Goal: Task Accomplishment & Management: Manage account settings

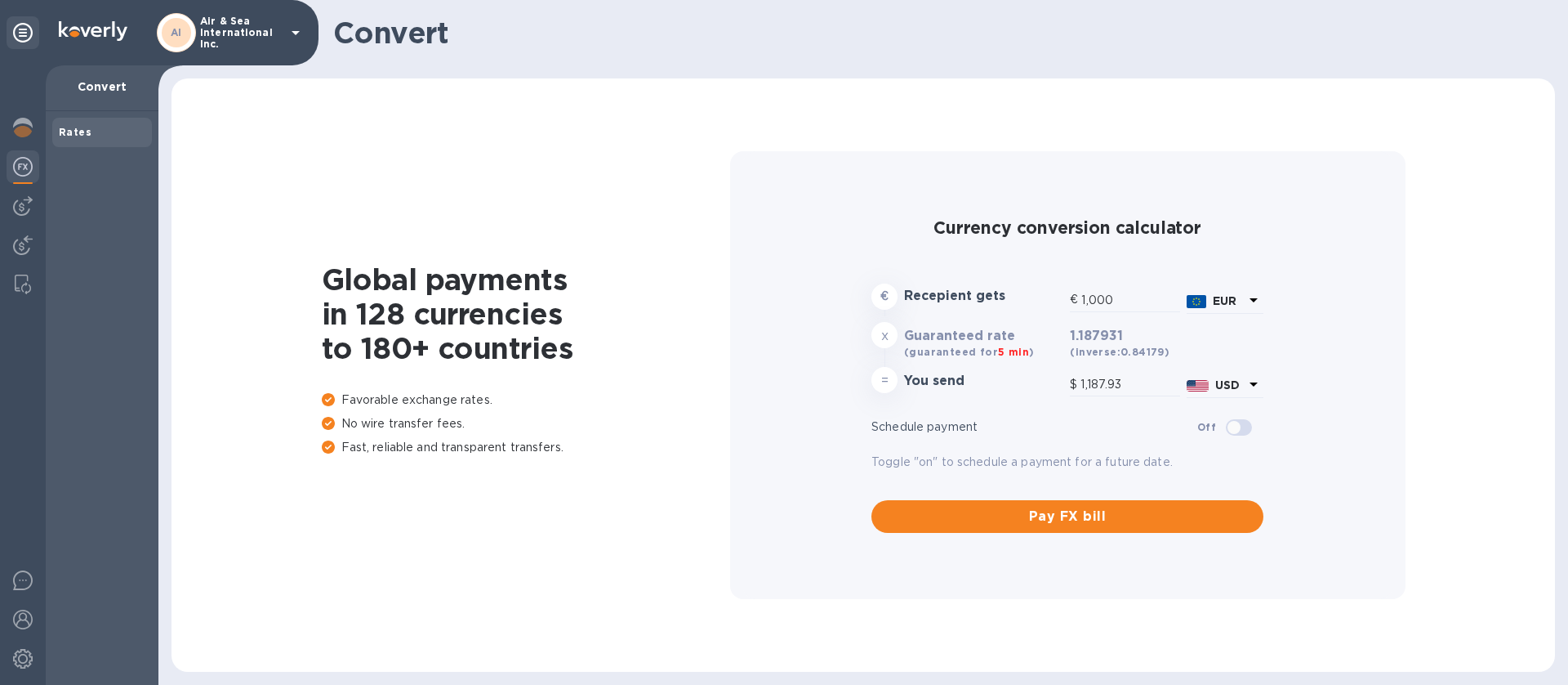
type input "1,187.93"
click at [260, 22] on p "Air & Sea International Inc." at bounding box center [240, 33] width 81 height 35
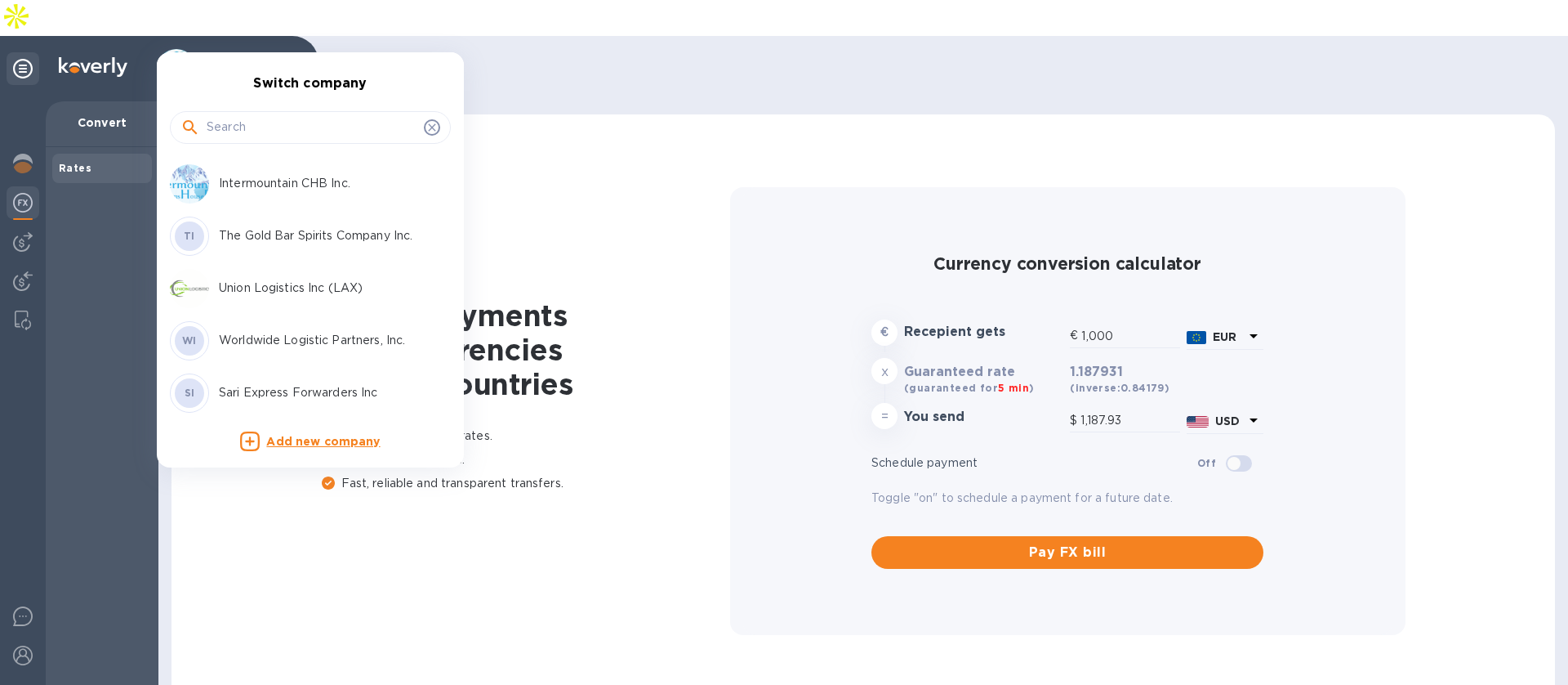
scroll to position [314, 0]
click at [226, 386] on p "Sari Express Forwarders Inc" at bounding box center [321, 389] width 205 height 17
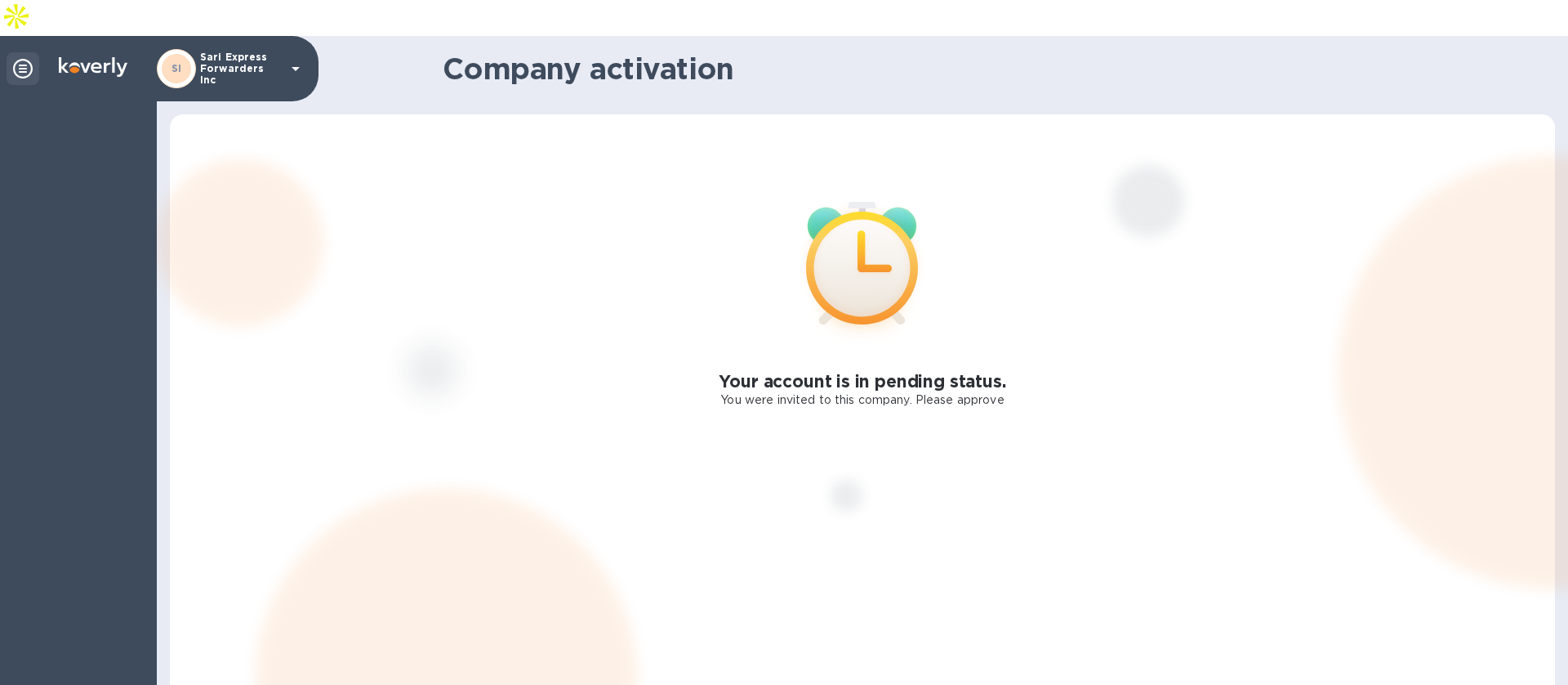
click at [976, 392] on p "You were invited to this company. Please approve" at bounding box center [861, 400] width 283 height 17
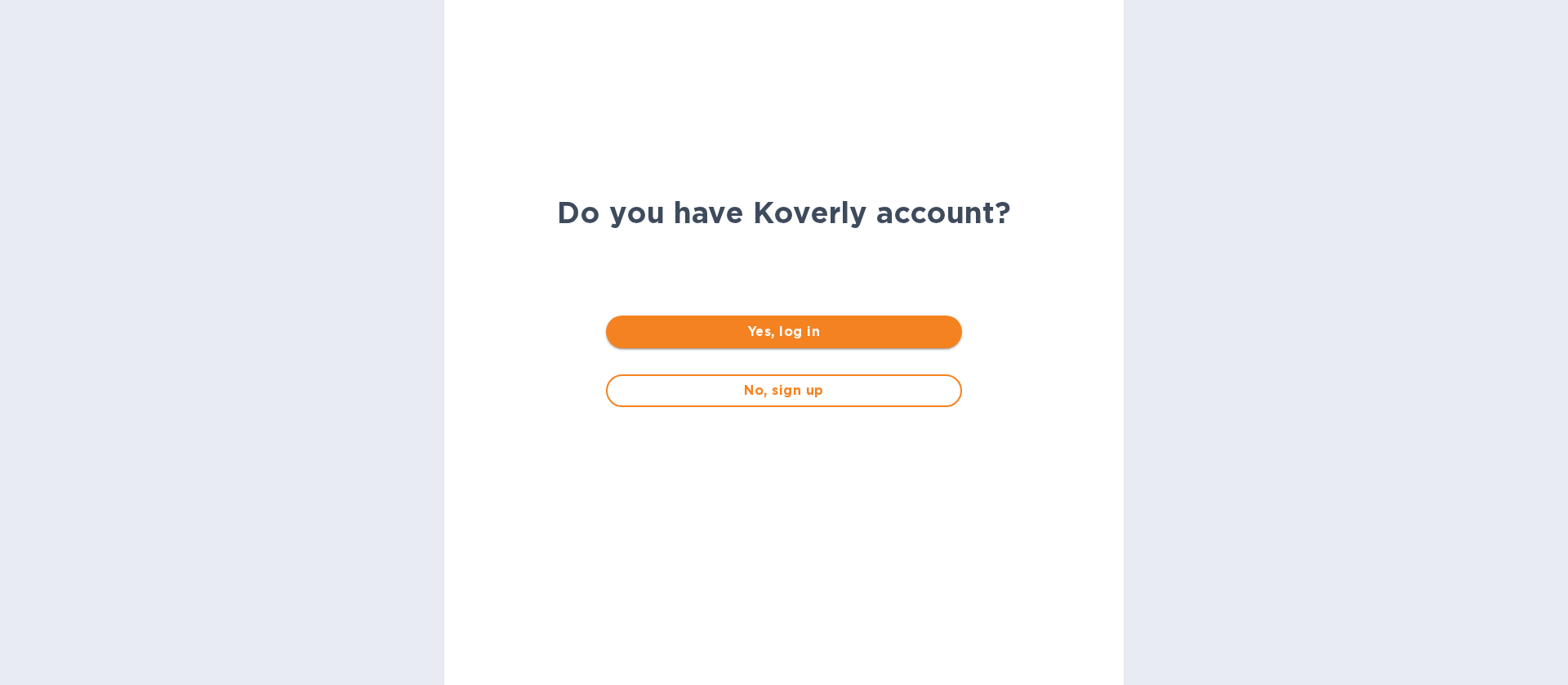
click at [746, 320] on button "Yes, log in" at bounding box center [784, 332] width 355 height 33
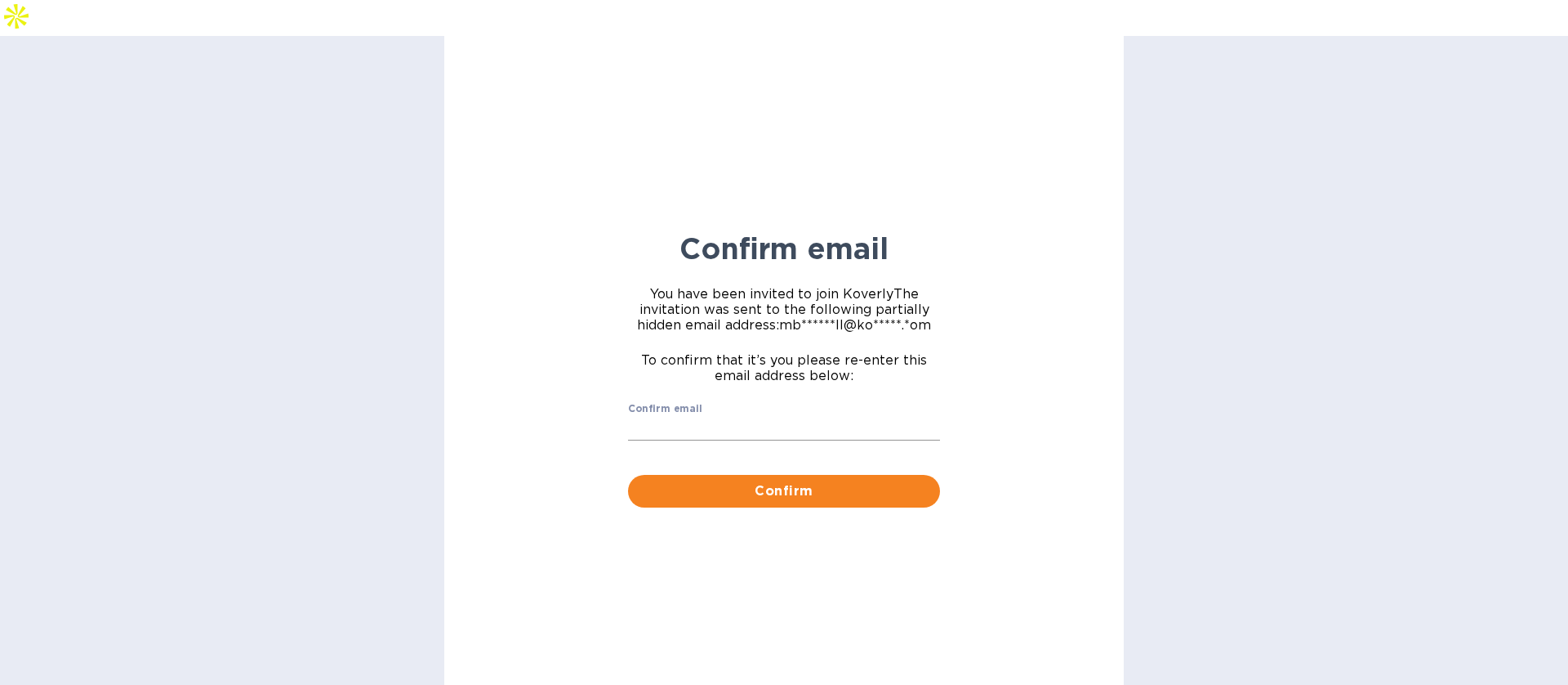
click at [746, 416] on input "Confirm email" at bounding box center [784, 428] width 312 height 24
type input "mbrakebill@koverly.com"
click at [792, 478] on div "Confirm email mbrakebill@koverly.com ​ Confirm" at bounding box center [784, 455] width 332 height 124
click at [792, 481] on span "Confirm" at bounding box center [784, 491] width 286 height 20
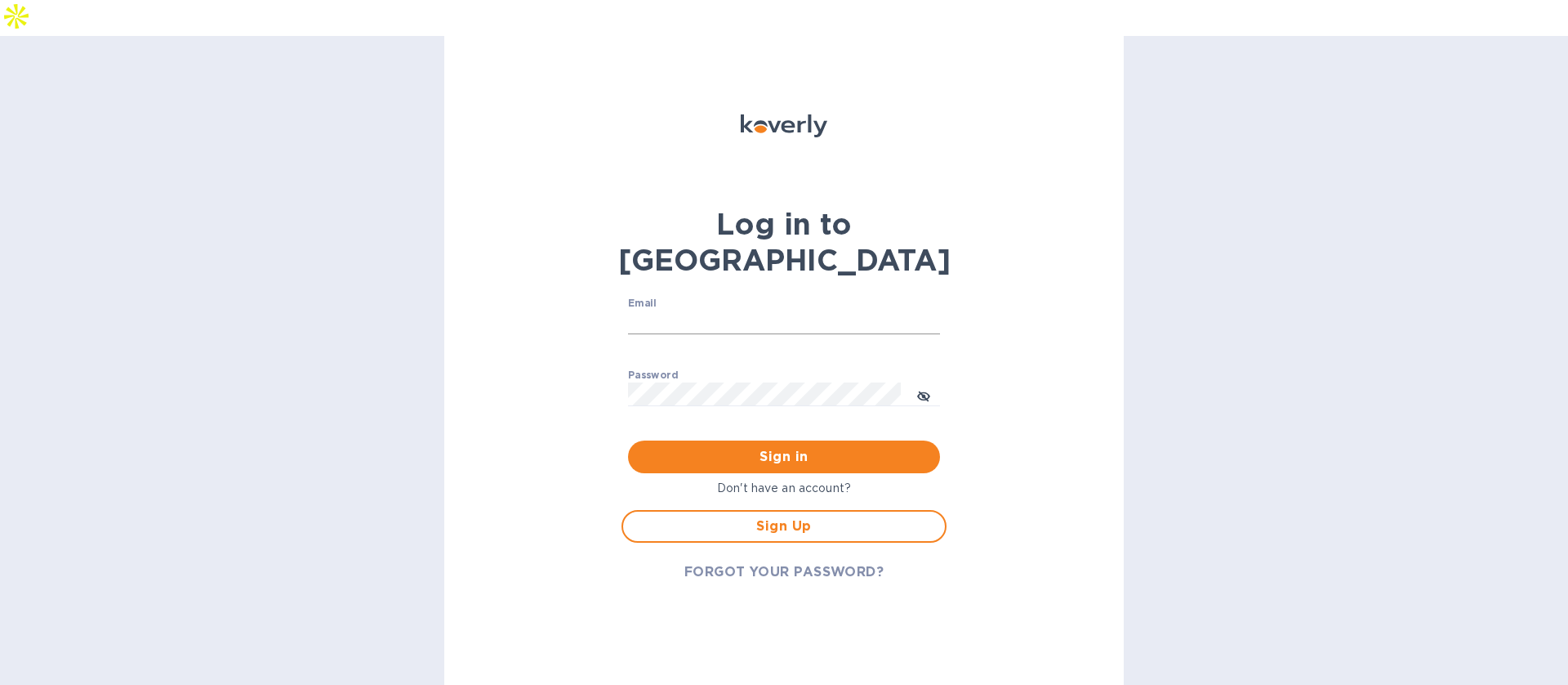
click at [713, 310] on input "Email" at bounding box center [784, 322] width 312 height 24
type input "mbrakebill@koverly.com"
click at [761, 447] on span "Sign in" at bounding box center [784, 456] width 286 height 20
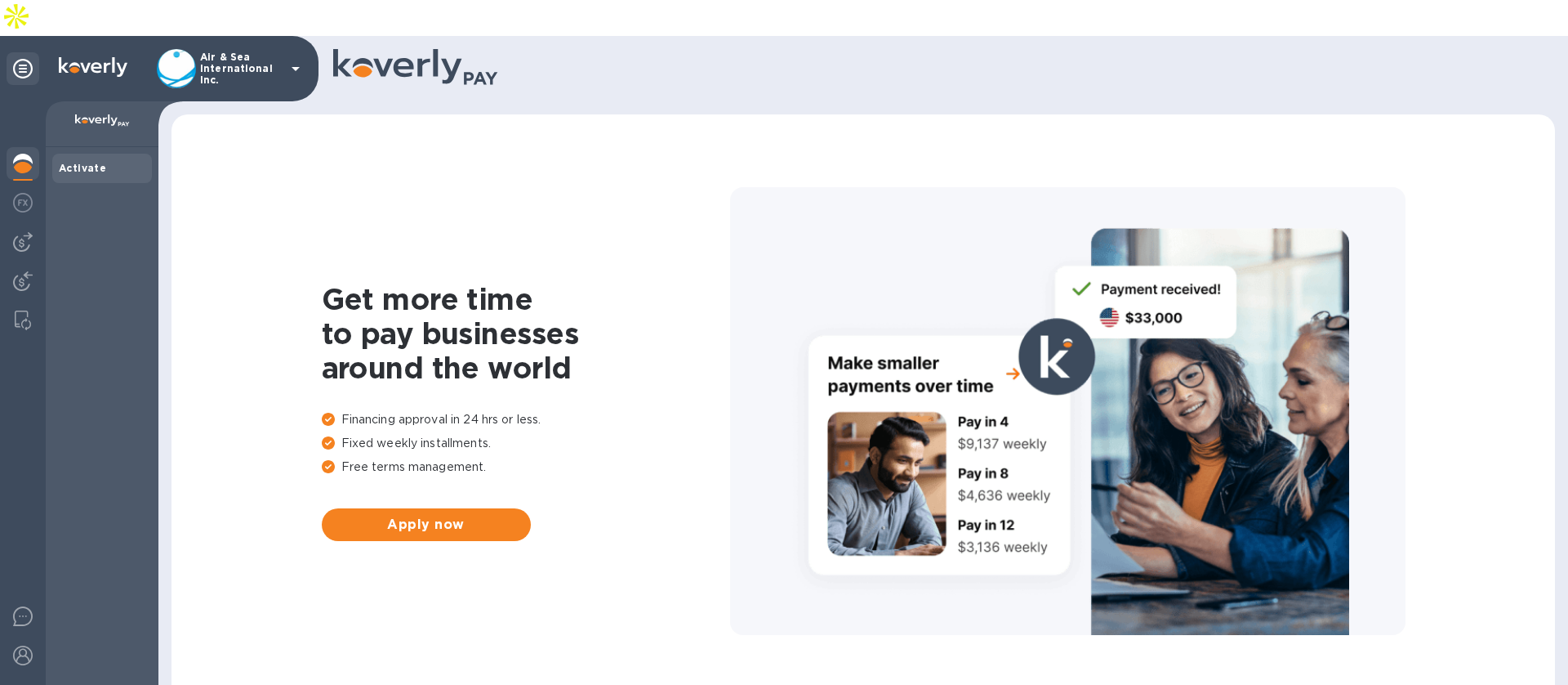
click at [279, 51] on p "Air & Sea International Inc." at bounding box center [240, 68] width 81 height 35
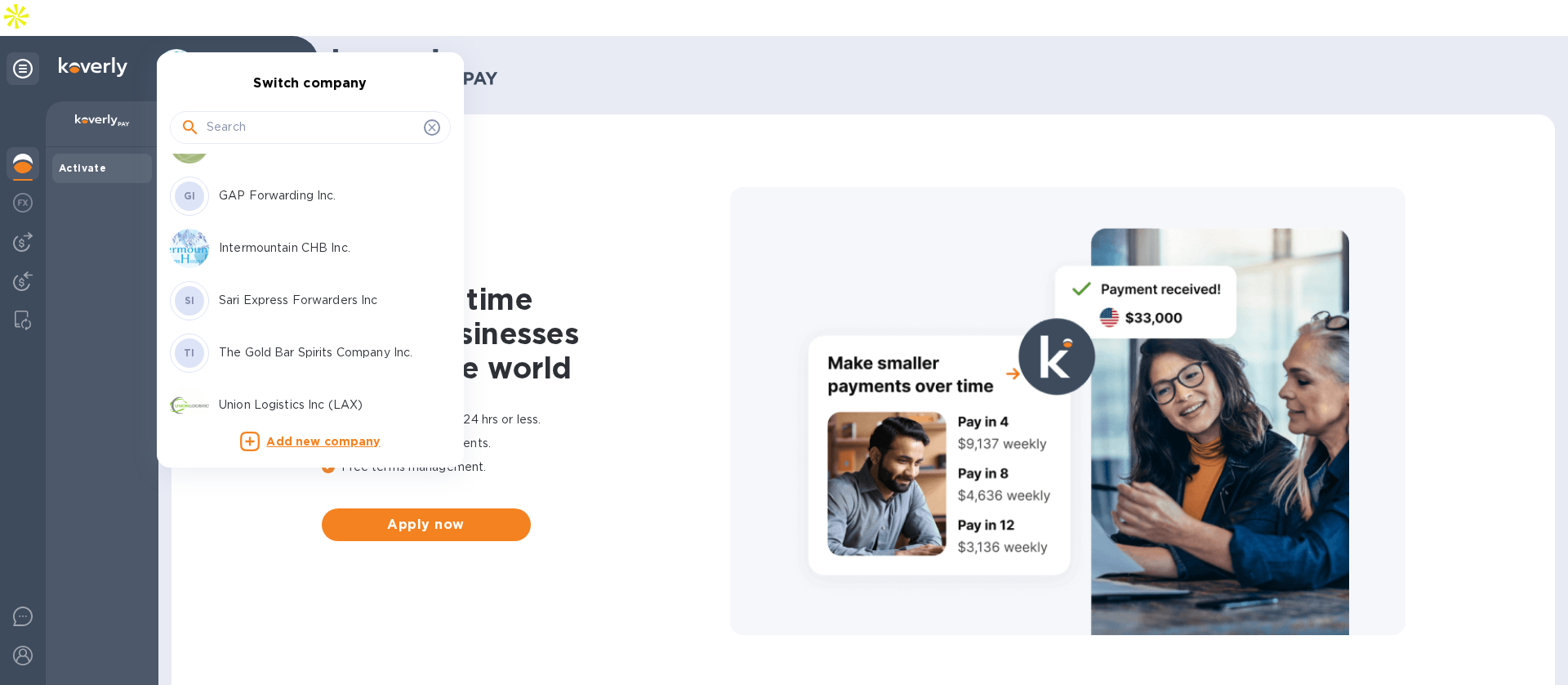
scroll to position [246, 0]
click at [283, 300] on p "Sari Express Forwarders Inc" at bounding box center [321, 299] width 205 height 17
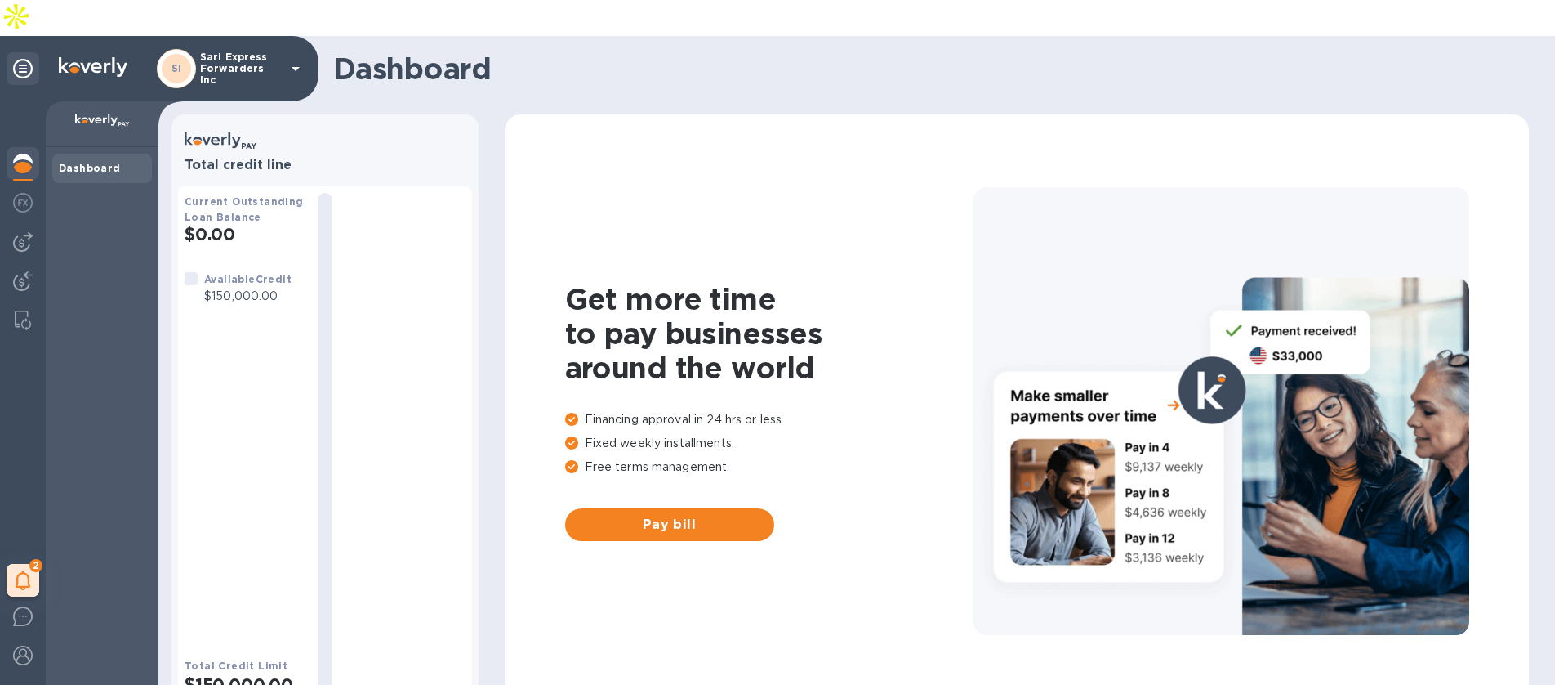
click at [255, 51] on p "Sari Express Forwarders Inc" at bounding box center [240, 68] width 81 height 35
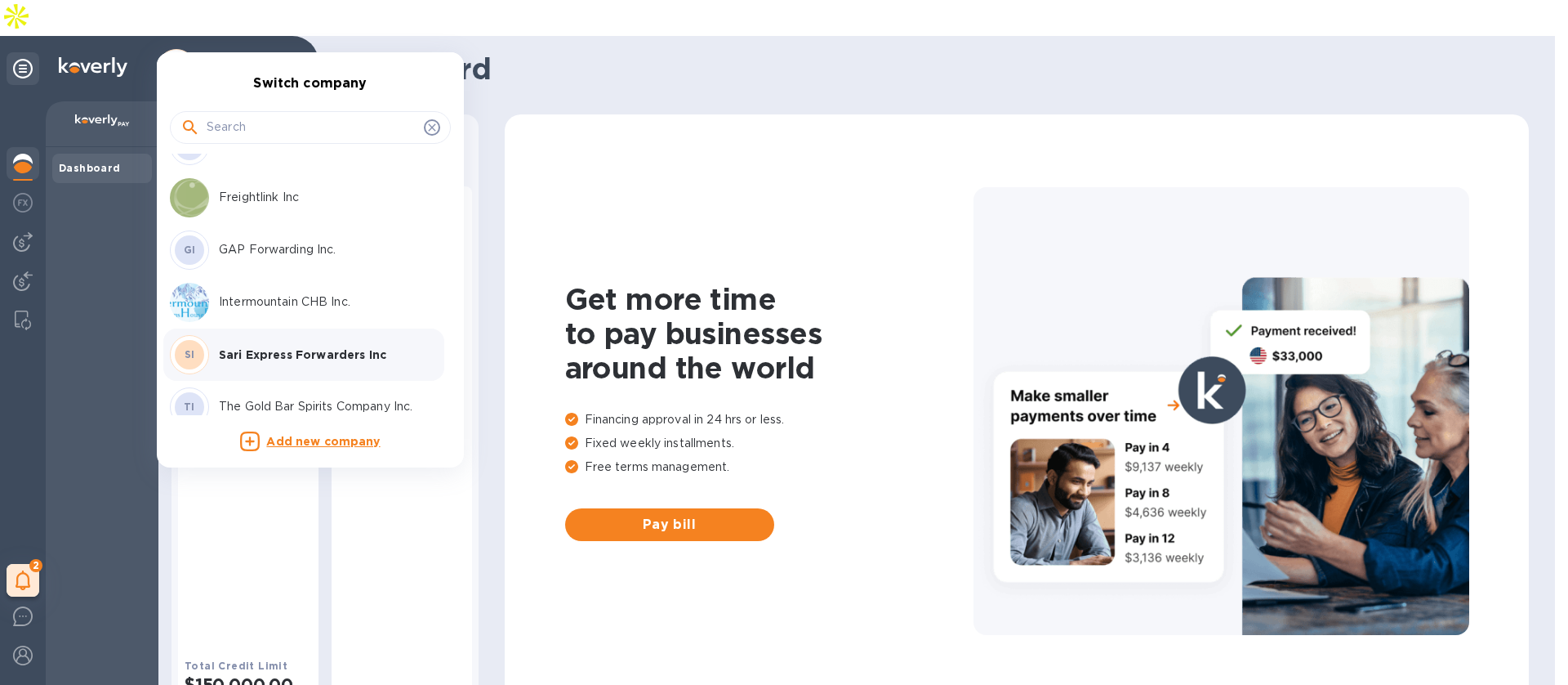
scroll to position [165, 0]
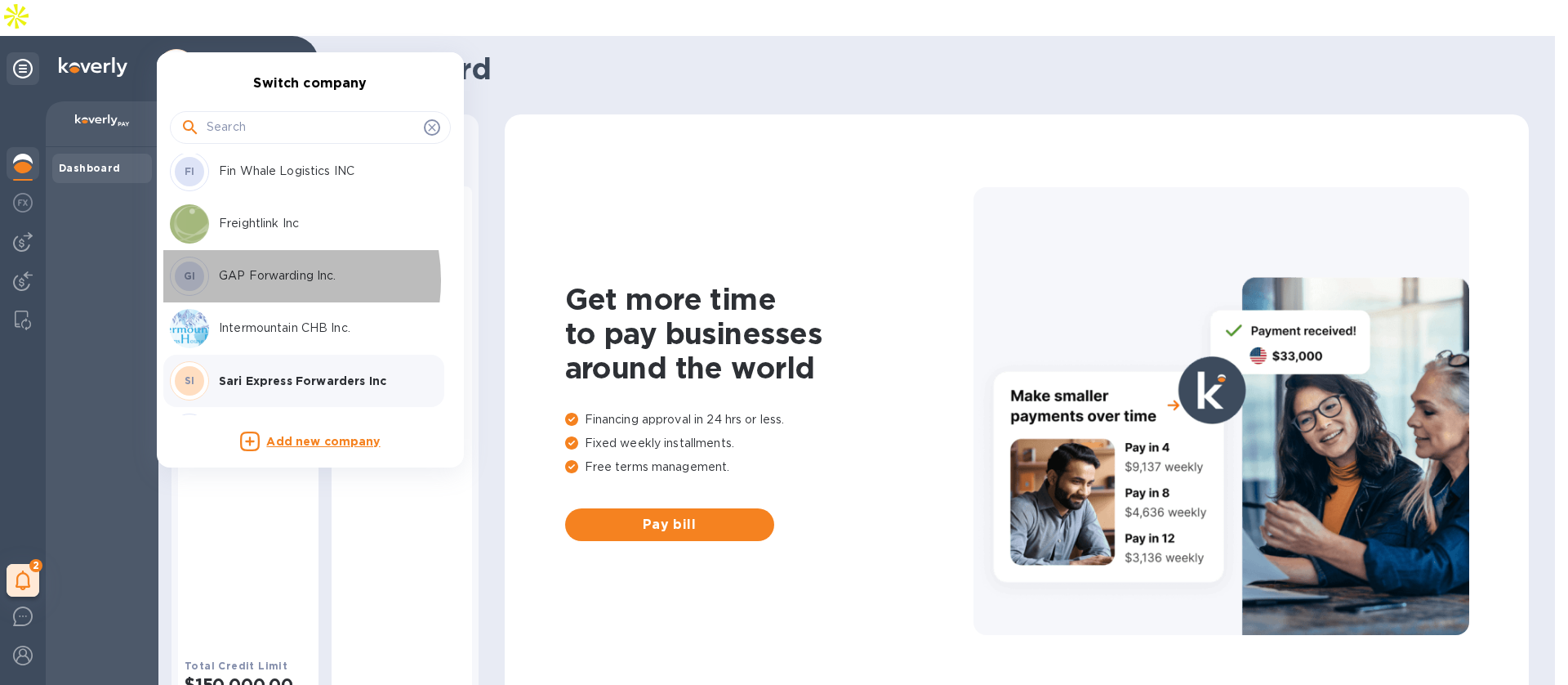
click at [259, 280] on p "GAP Forwarding Inc." at bounding box center [321, 276] width 205 height 17
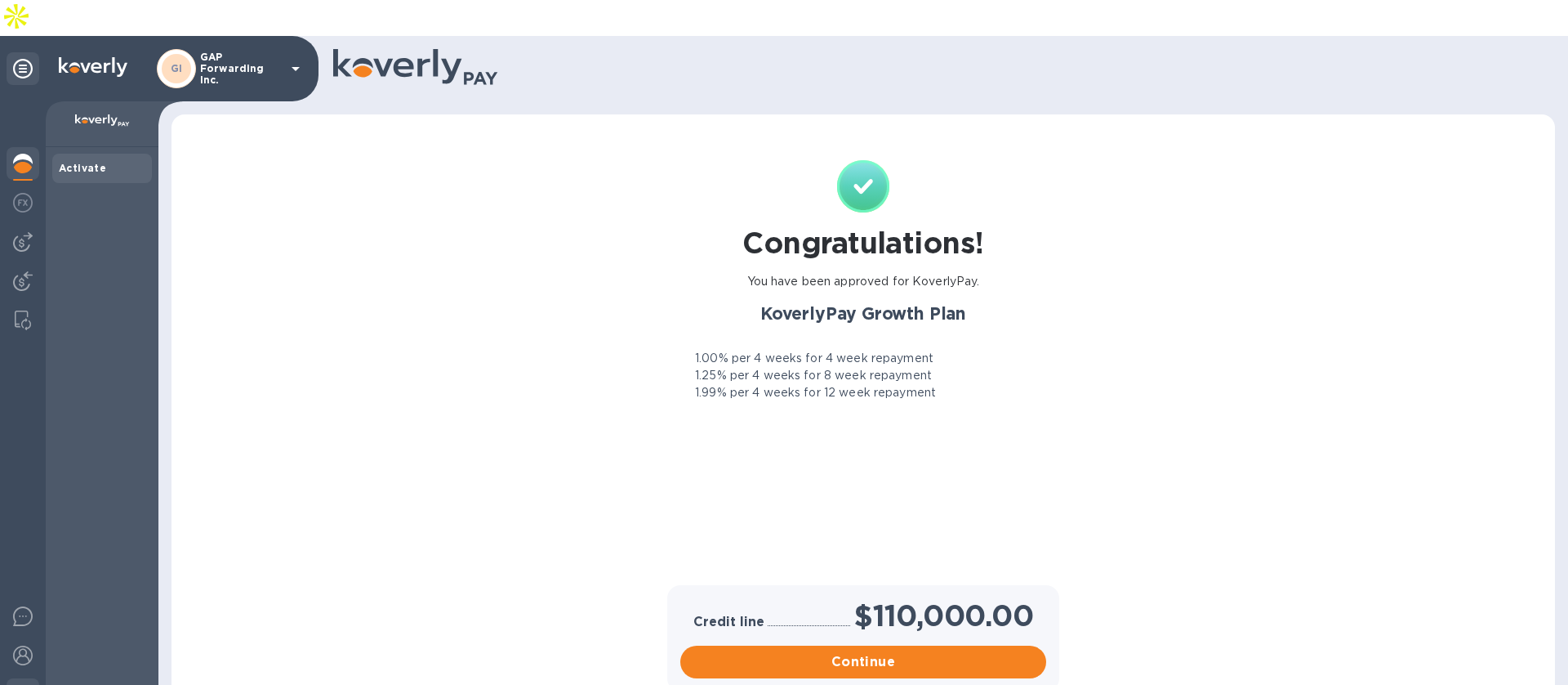
click at [24, 684] on img at bounding box center [22, 694] width 20 height 20
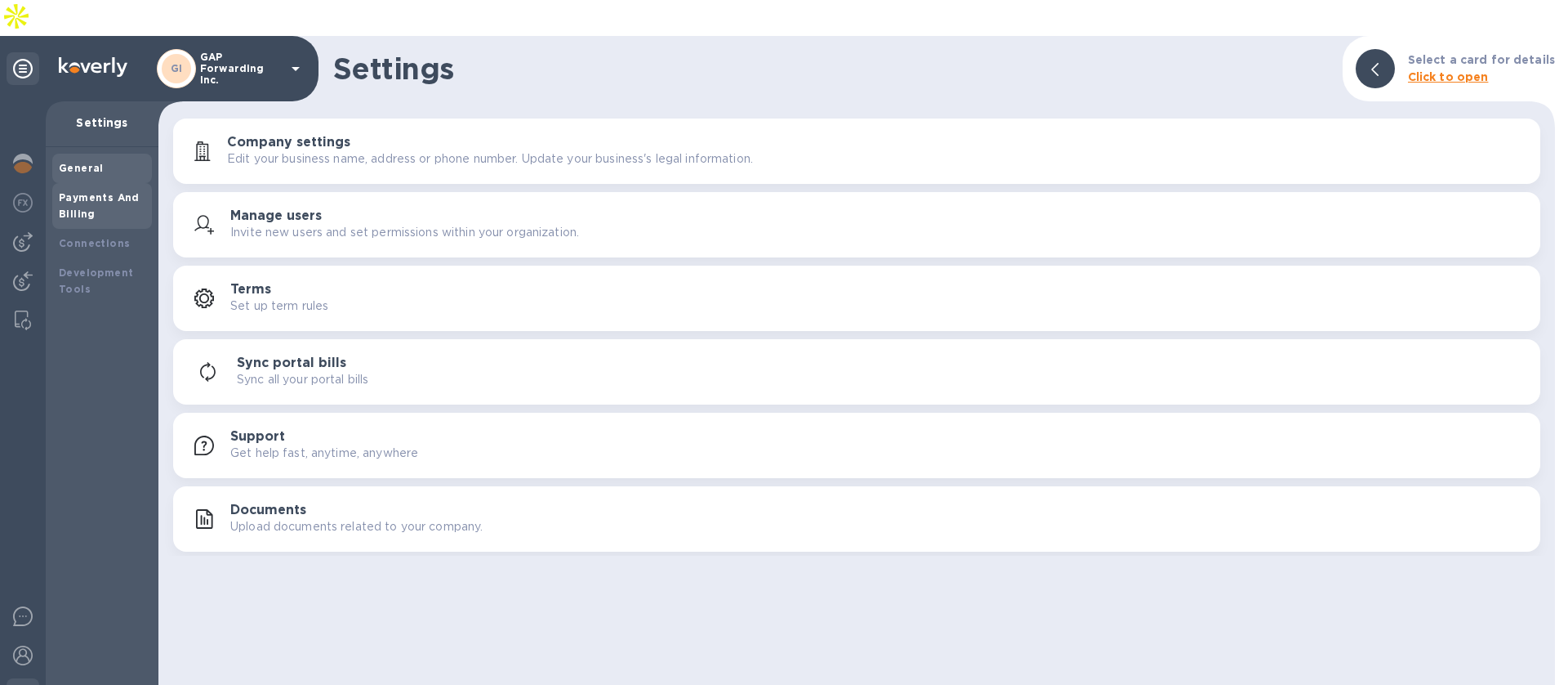
click at [138, 190] on div "Payments And Billing" at bounding box center [102, 206] width 87 height 33
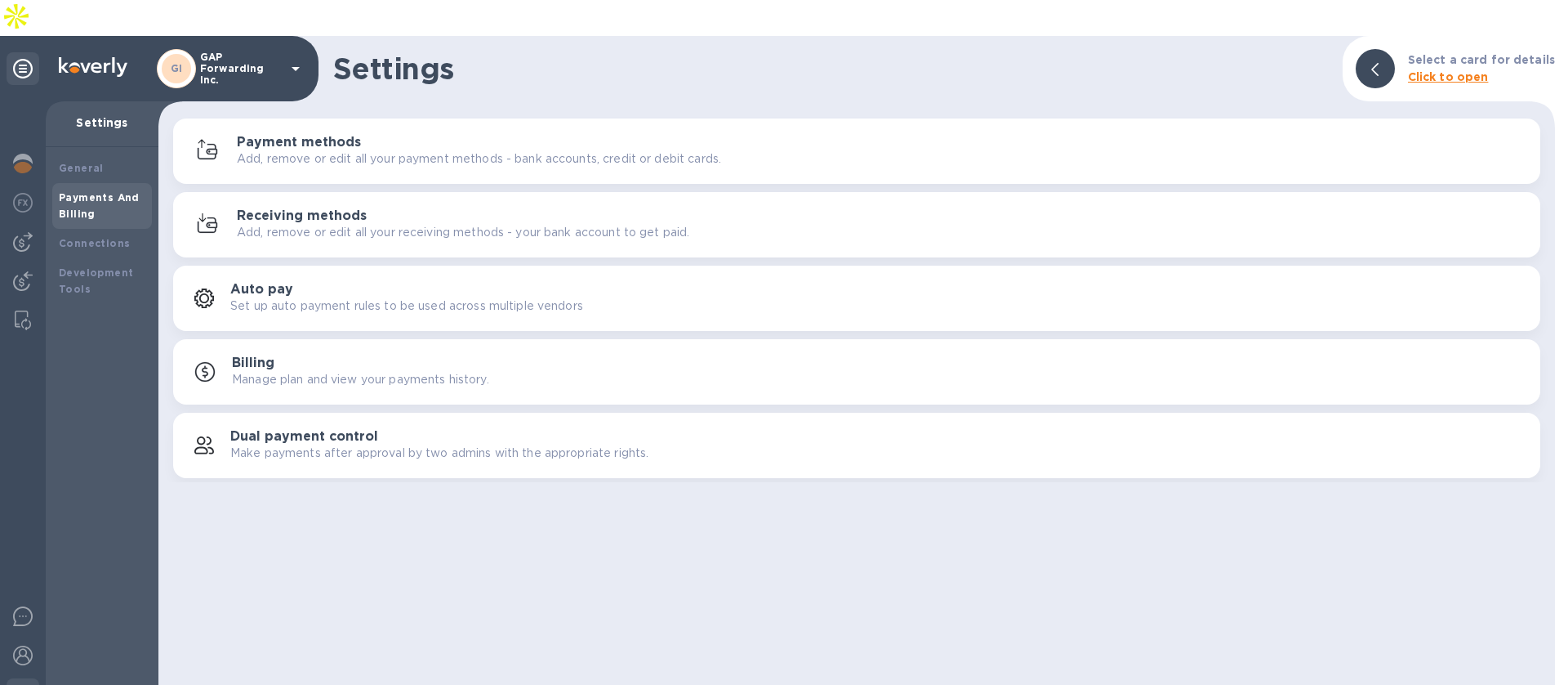
click at [283, 135] on h3 "Payment methods" at bounding box center [299, 142] width 124 height 16
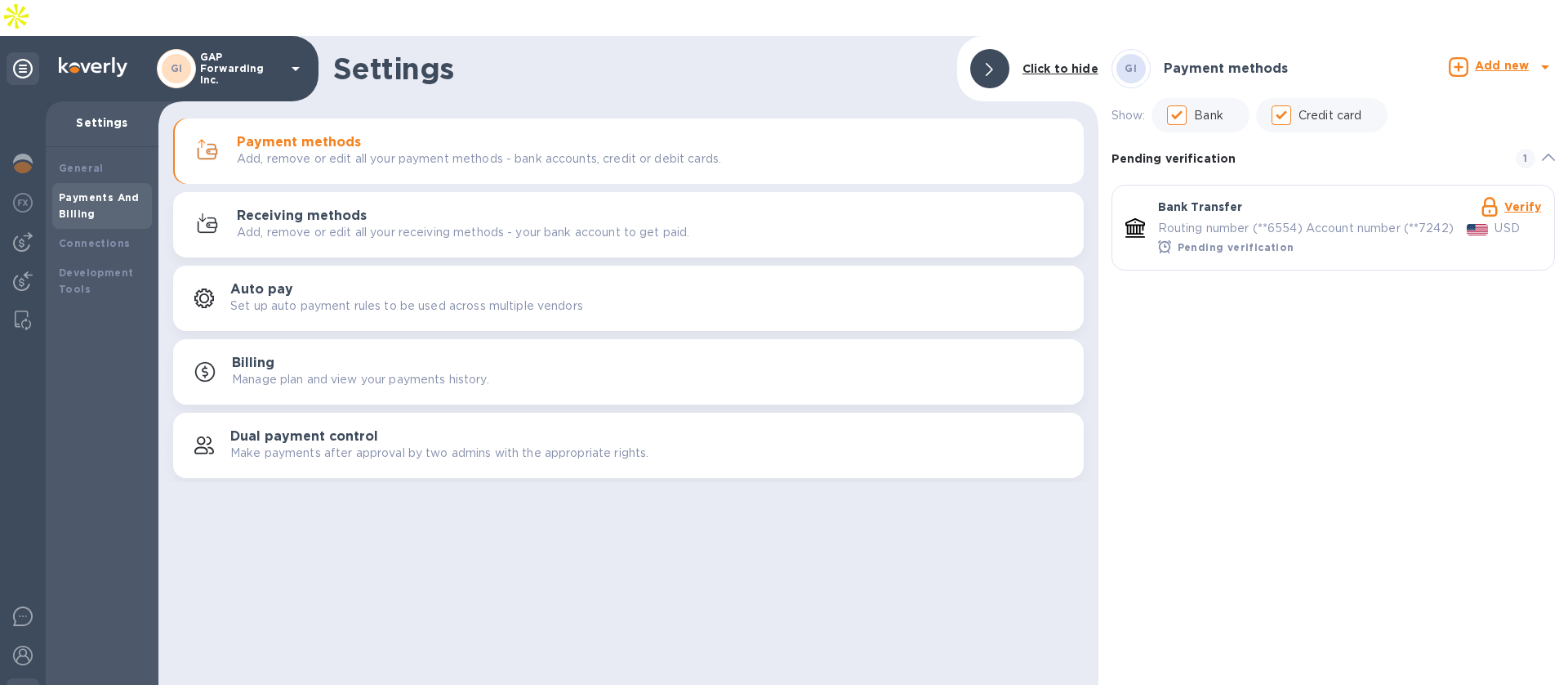
click at [1216, 241] on b "Pending verification" at bounding box center [1236, 247] width 117 height 12
click at [1518, 200] on link "Verify" at bounding box center [1522, 207] width 36 height 13
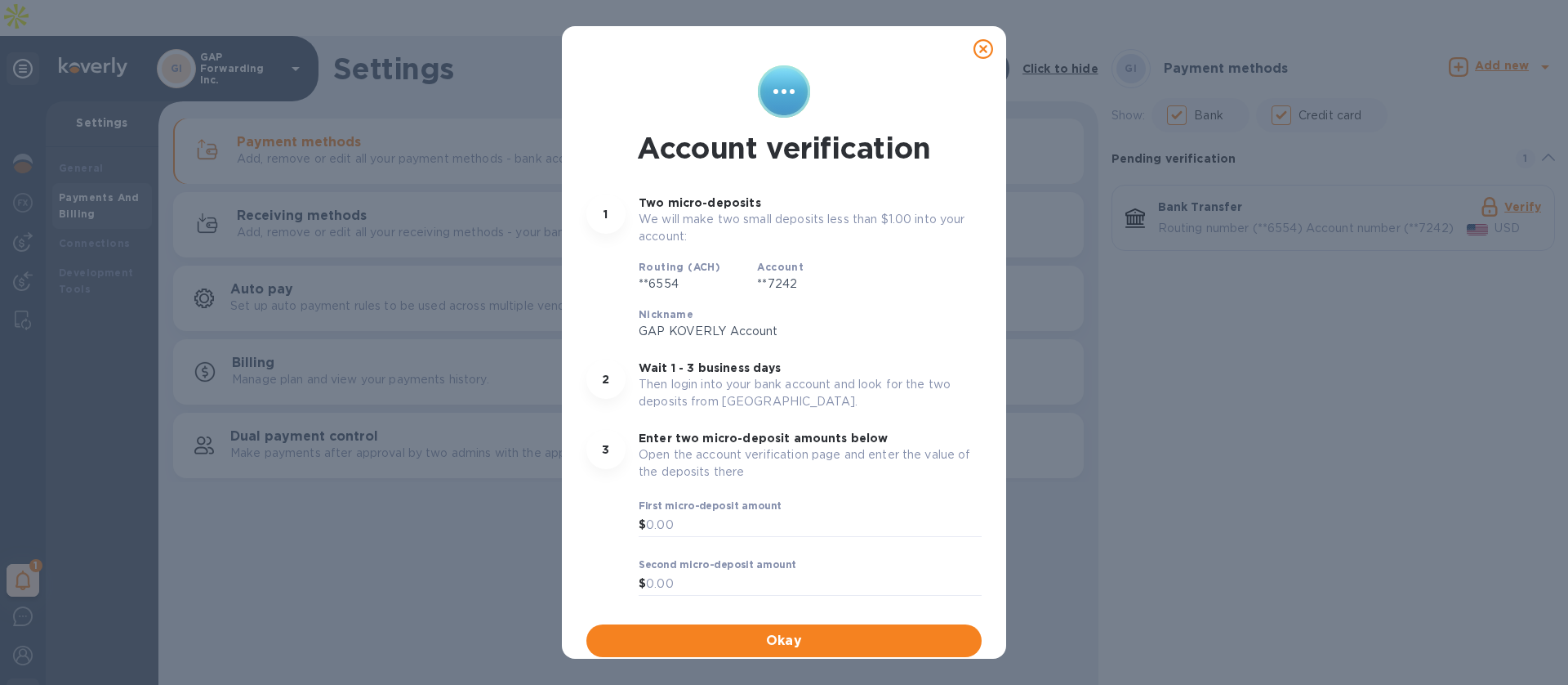
click at [974, 54] on icon at bounding box center [983, 49] width 20 height 20
